Goal: Task Accomplishment & Management: Use online tool/utility

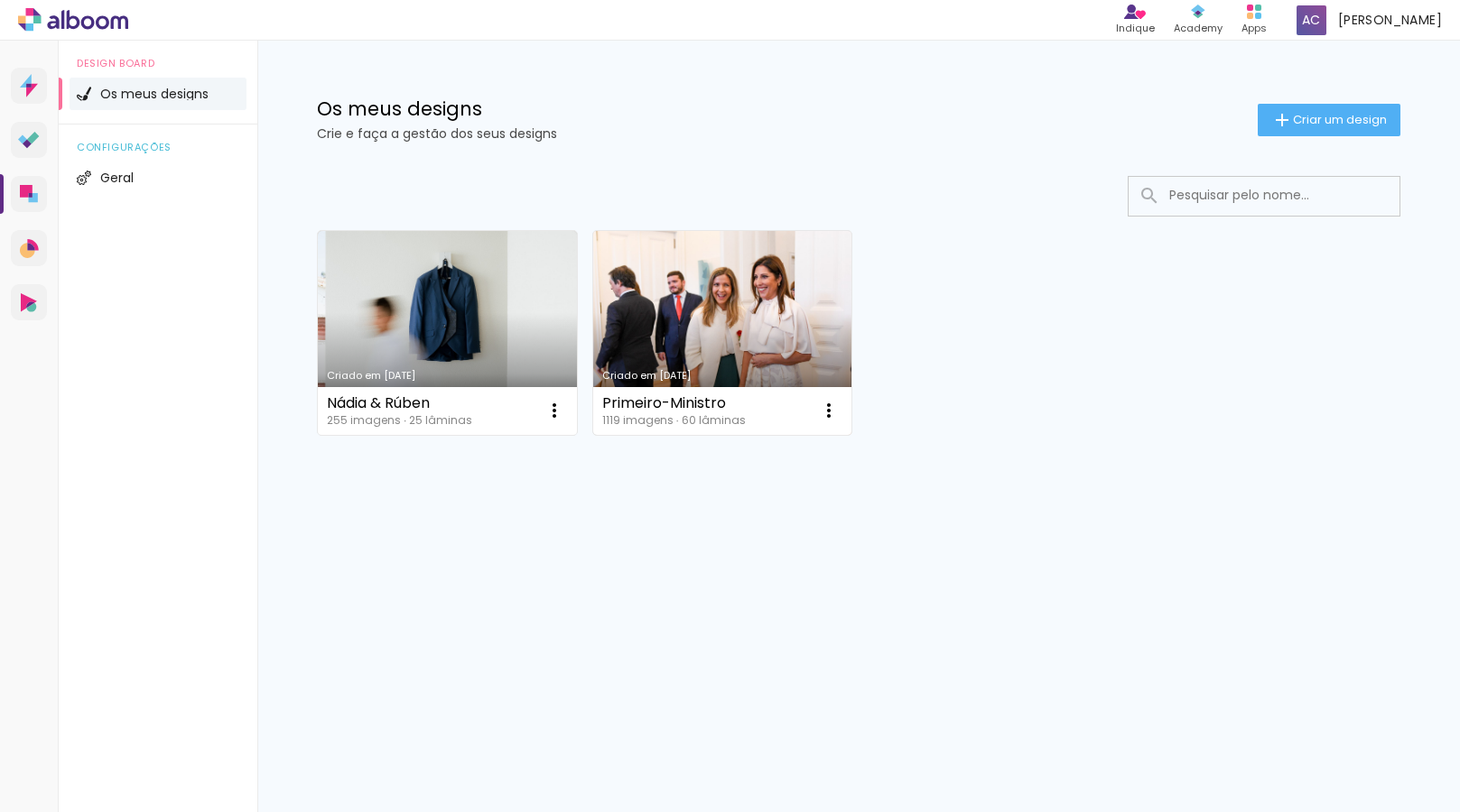
click at [696, 337] on link "Criado em [DATE]" at bounding box center [723, 333] width 259 height 204
